Goal: Find specific page/section: Find specific page/section

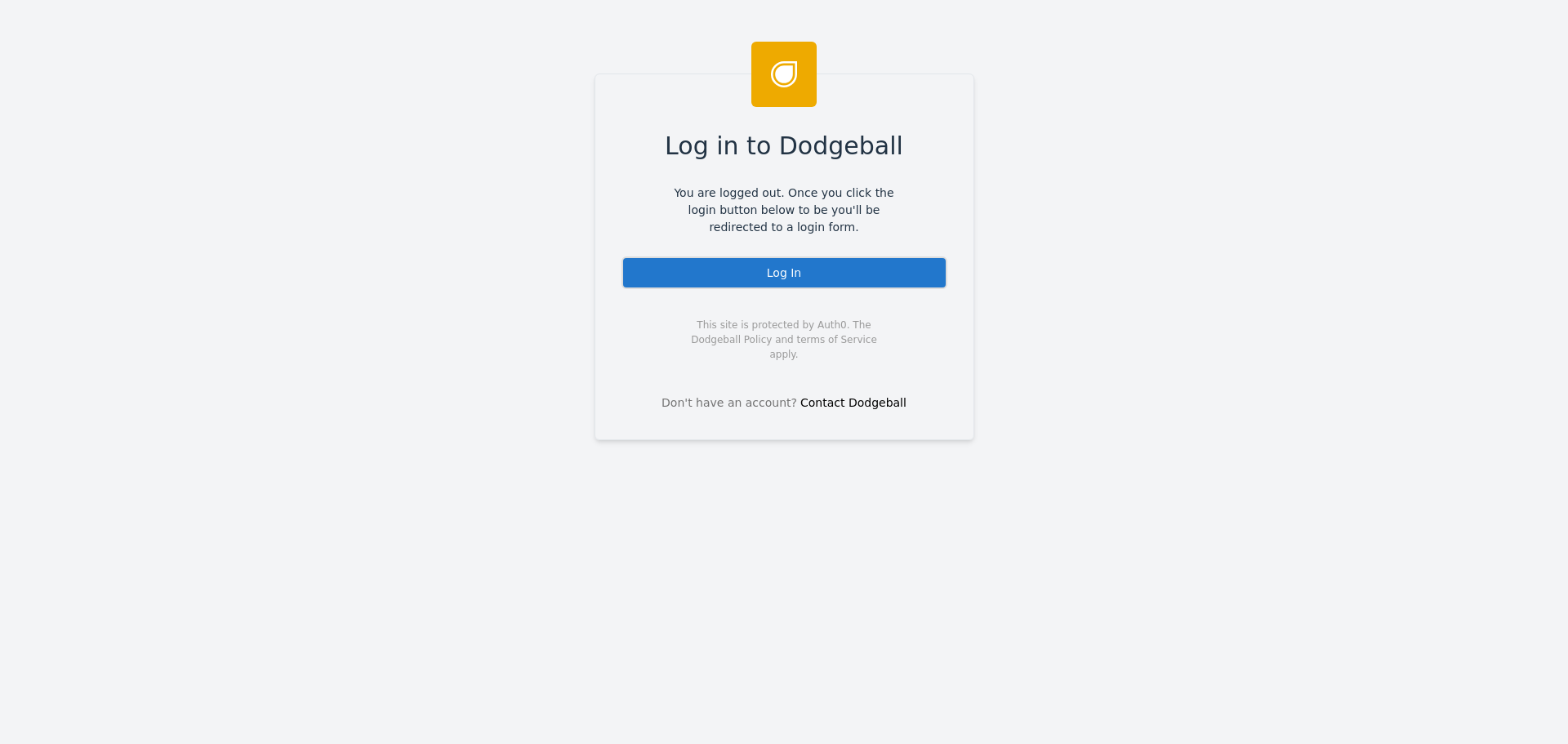
click at [744, 263] on div "Log In" at bounding box center [784, 273] width 326 height 33
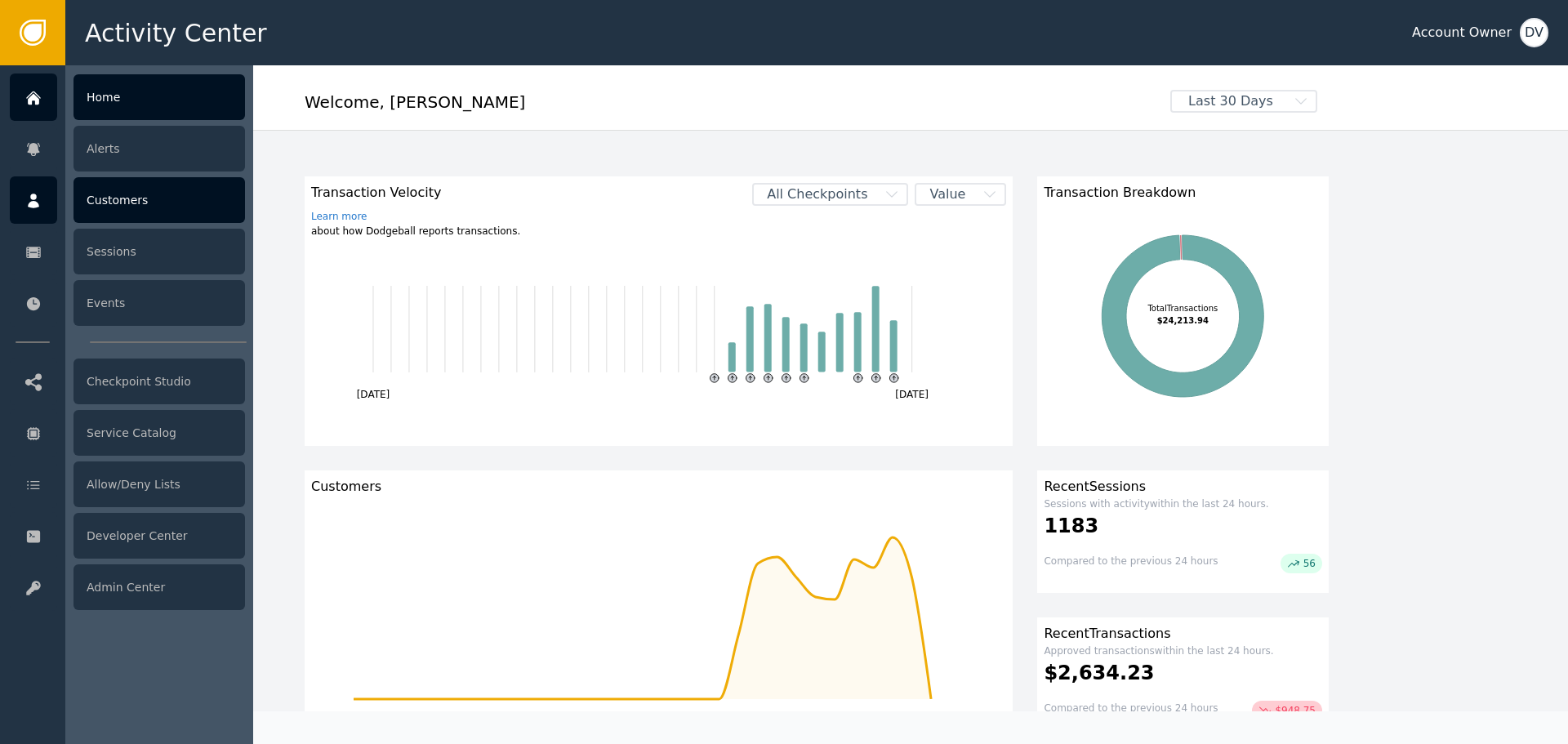
click at [110, 199] on div "Customers" at bounding box center [159, 201] width 172 height 46
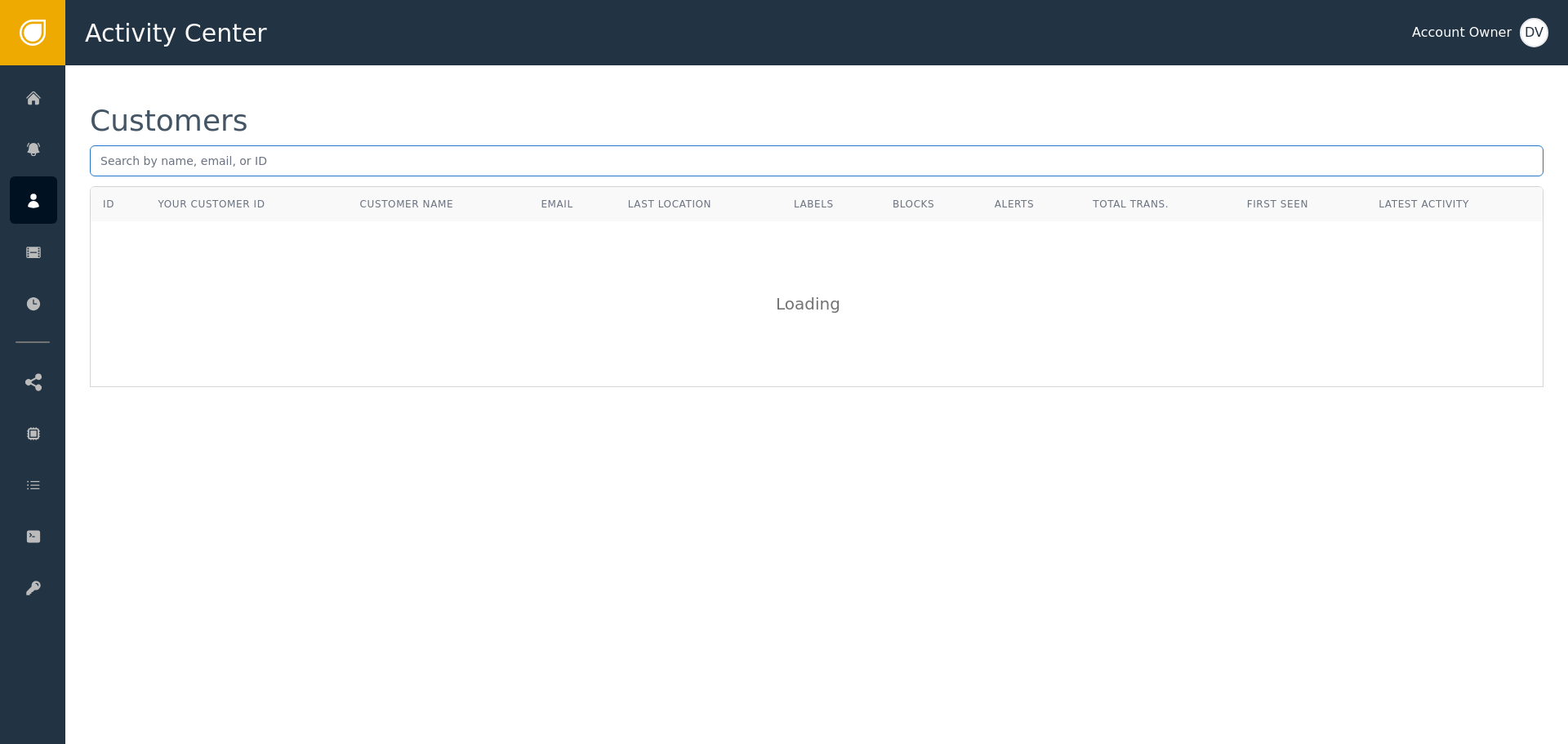
drag, startPoint x: 341, startPoint y: 158, endPoint x: 330, endPoint y: 158, distance: 11.0
click at [338, 160] on input "text" at bounding box center [817, 160] width 1454 height 31
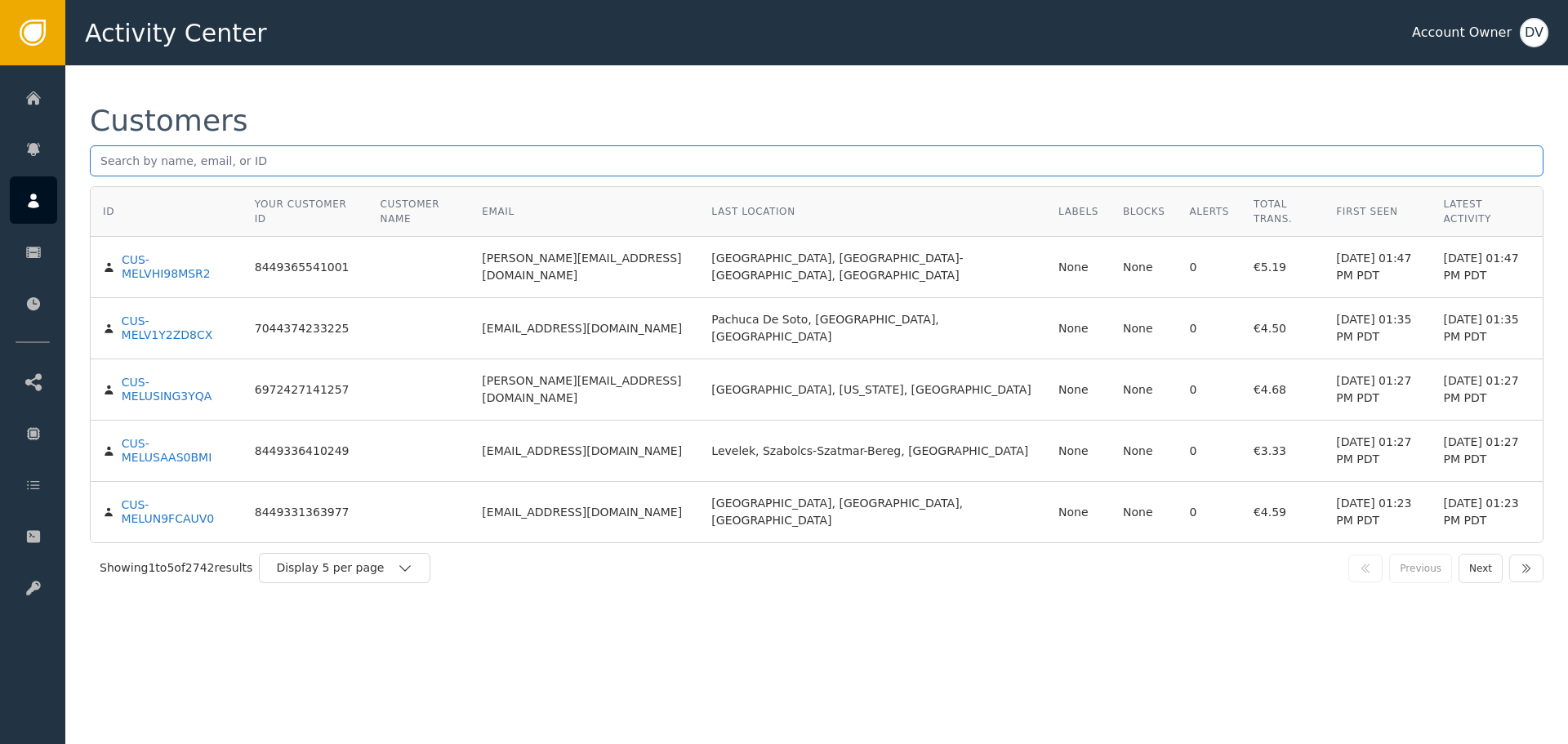
paste input "[EMAIL_ADDRESS][DOMAIN_NAME]"
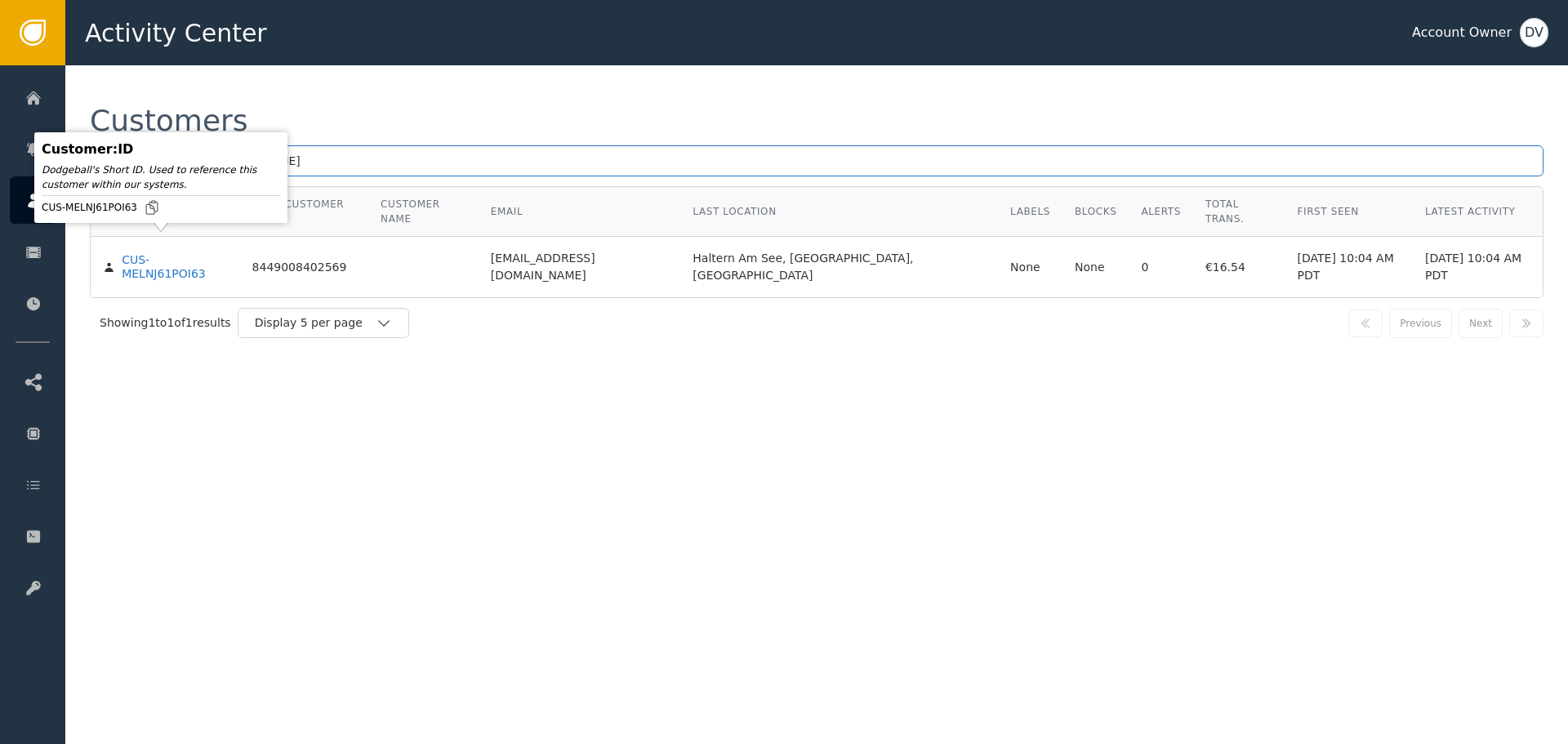
type input "[EMAIL_ADDRESS][DOMAIN_NAME]"
click at [175, 237] on td "CUS-MELNJ61POI63" at bounding box center [165, 267] width 150 height 60
click at [174, 253] on div "CUS-MELNJ61POI63" at bounding box center [175, 268] width 106 height 29
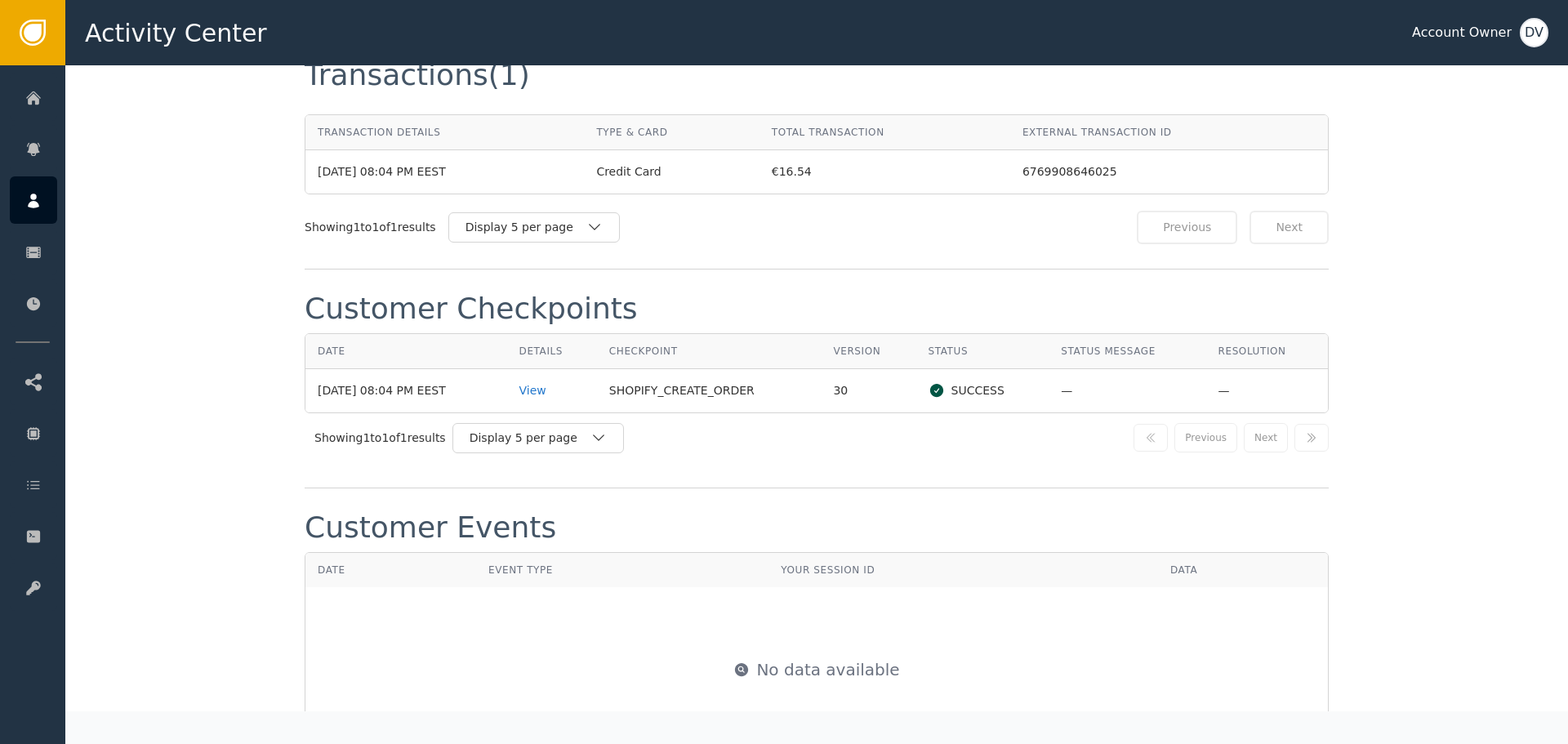
scroll to position [1551, 0]
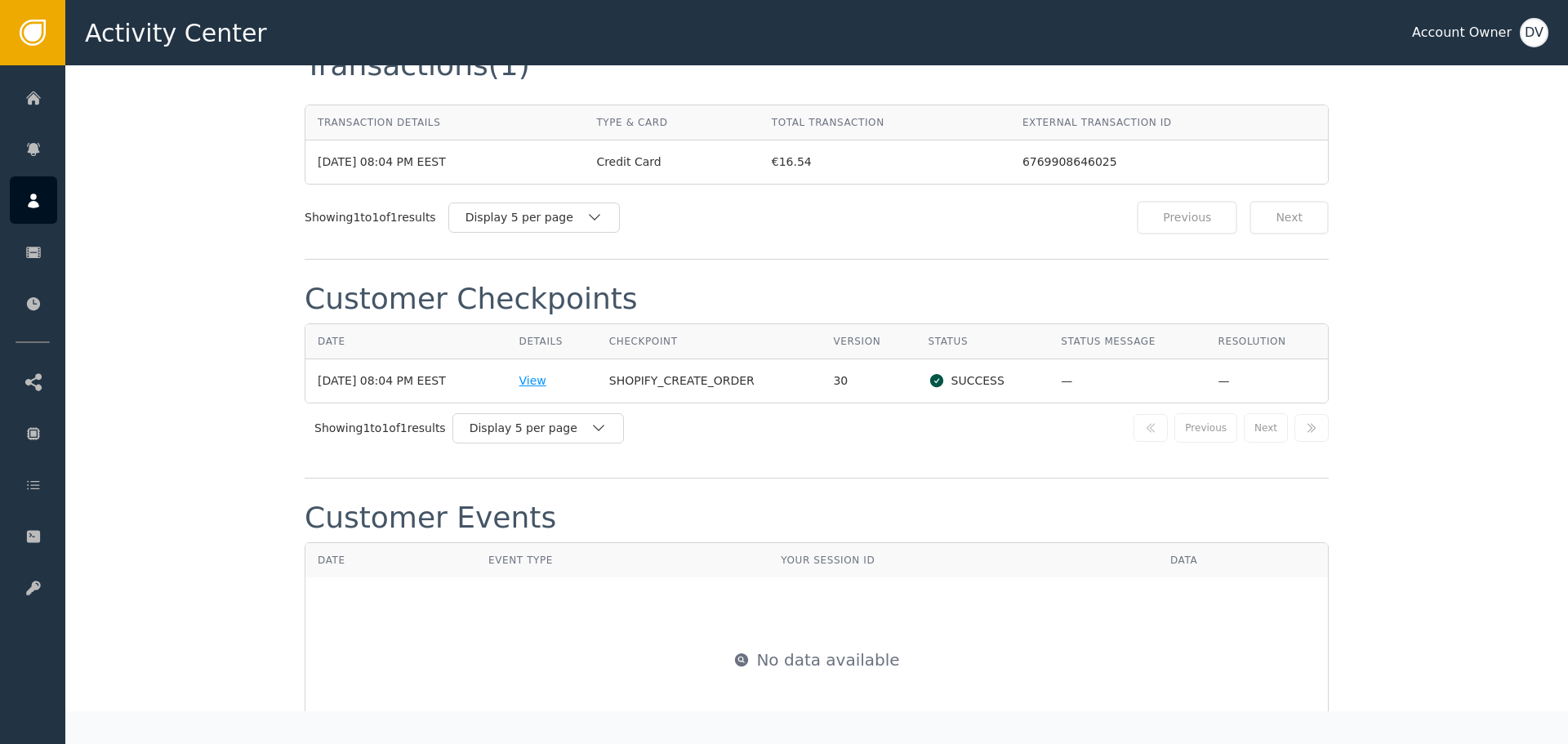
click at [543, 390] on div "View" at bounding box center [552, 381] width 65 height 17
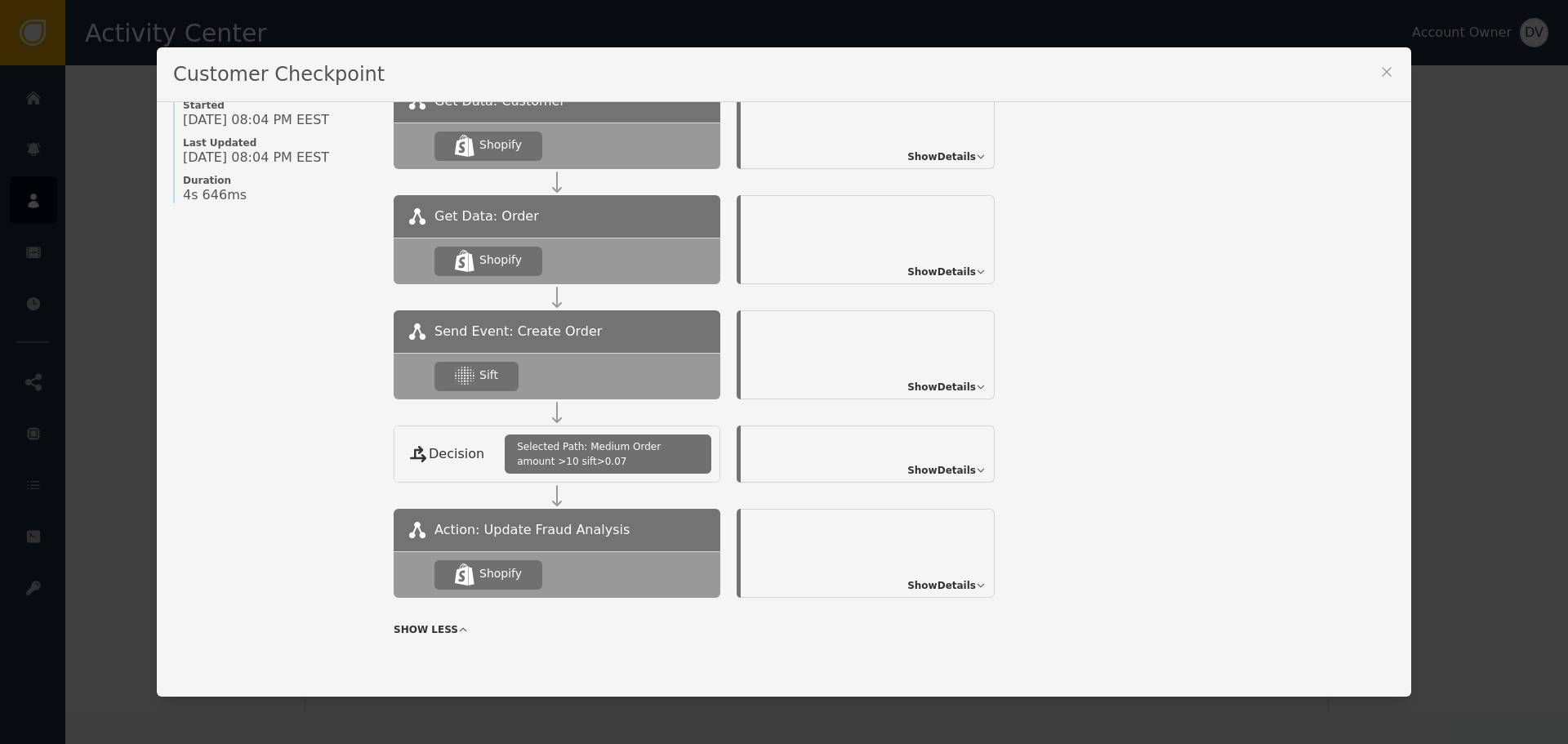
scroll to position [193, 0]
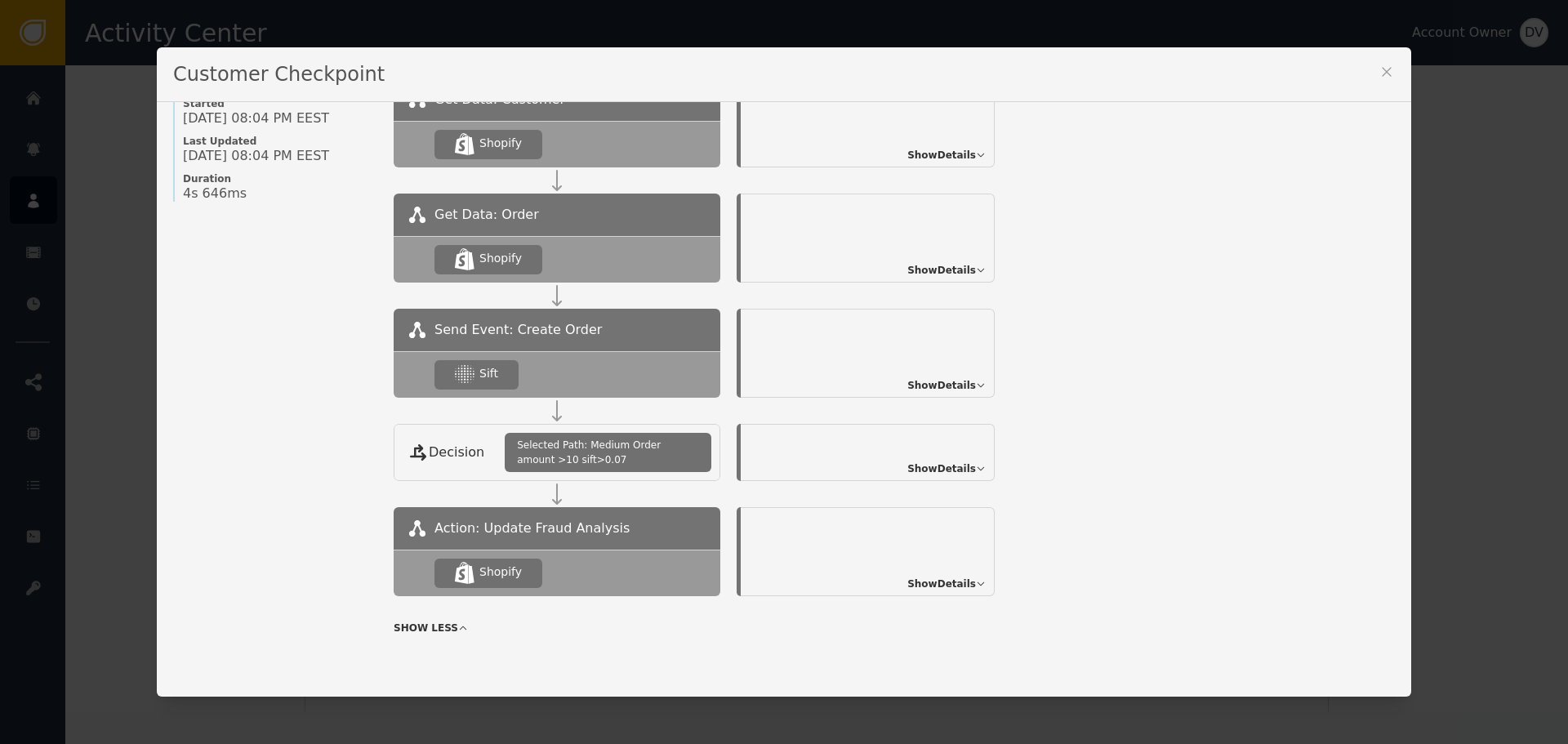
click at [959, 385] on span "Show Details" at bounding box center [941, 385] width 68 height 14
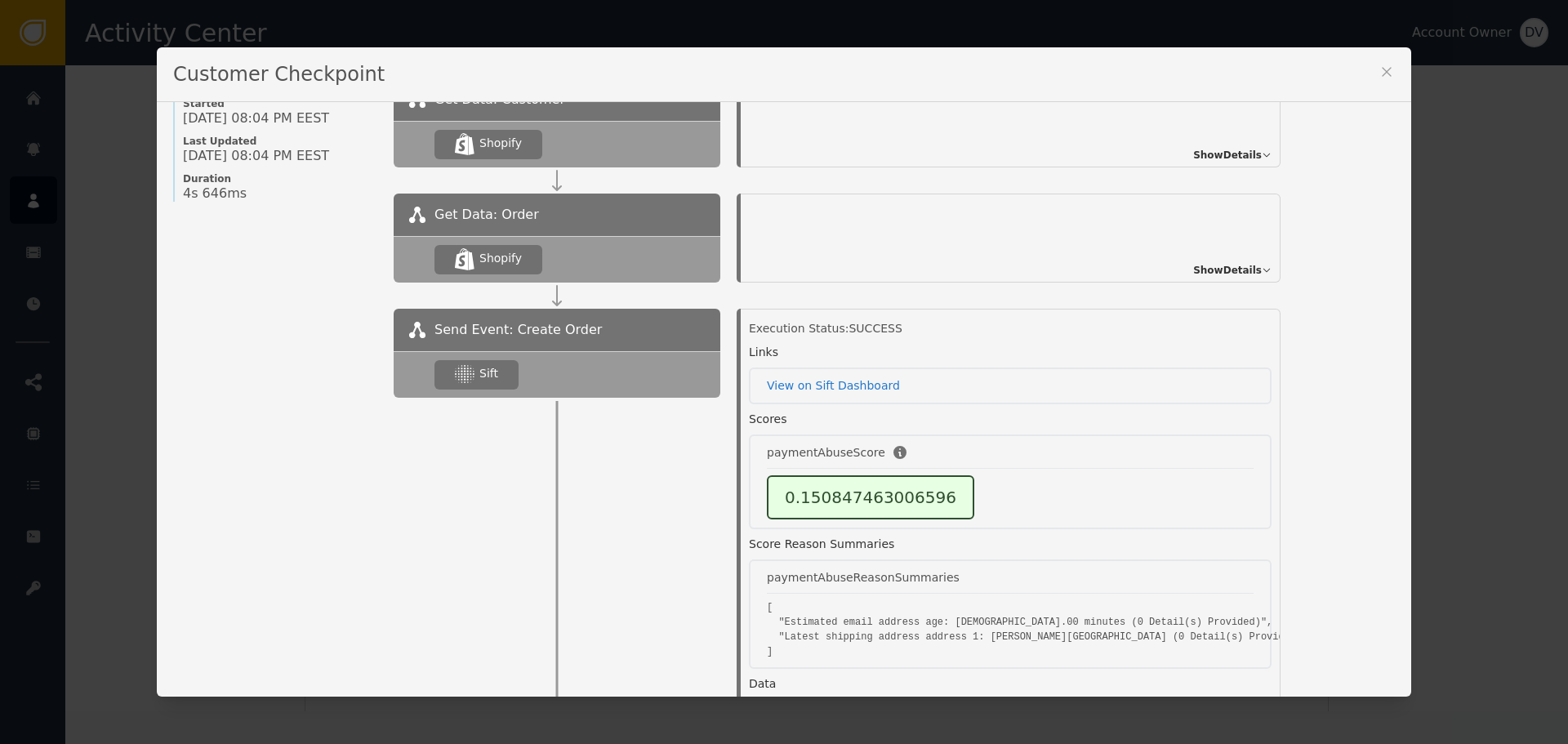
click at [1387, 77] on icon at bounding box center [1387, 71] width 16 height 16
